Goal: Transaction & Acquisition: Purchase product/service

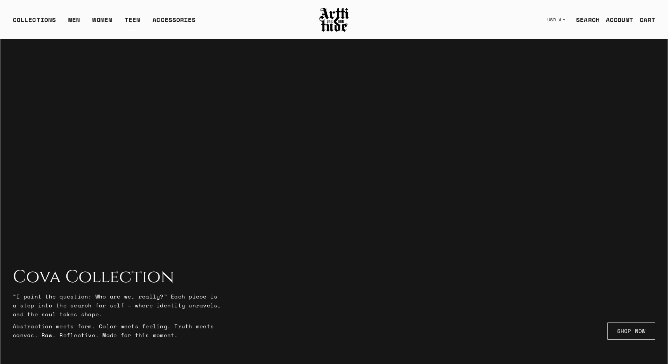
click at [134, 21] on link "TEEN" at bounding box center [133, 23] width 16 height 16
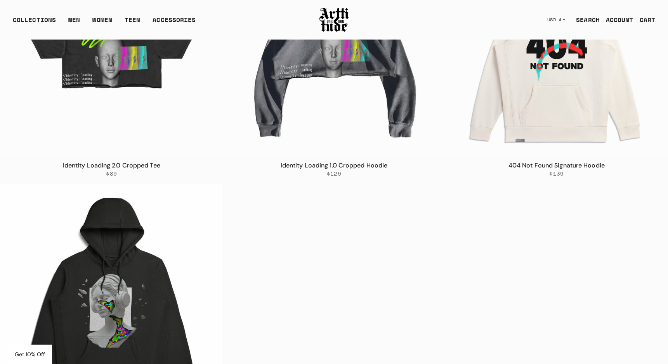
scroll to position [186, 0]
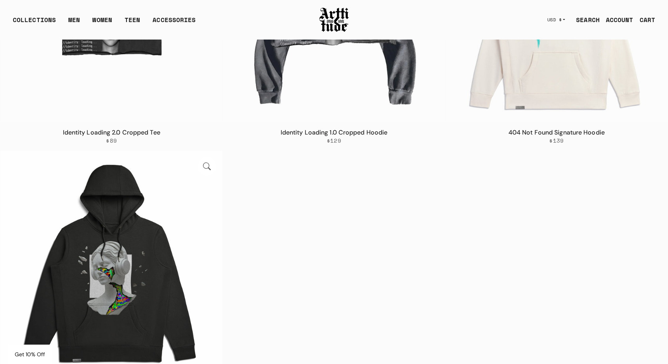
click at [113, 264] on img at bounding box center [111, 262] width 222 height 222
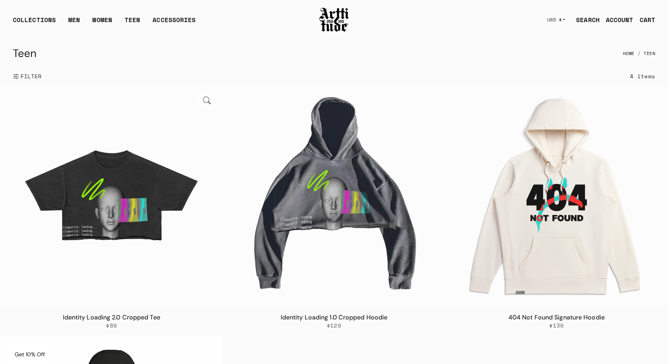
scroll to position [0, 0]
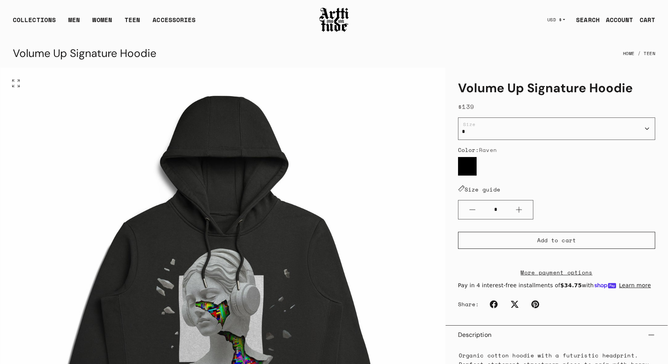
click at [206, 277] on img "1 / 1" at bounding box center [222, 290] width 445 height 445
